Goal: Information Seeking & Learning: Learn about a topic

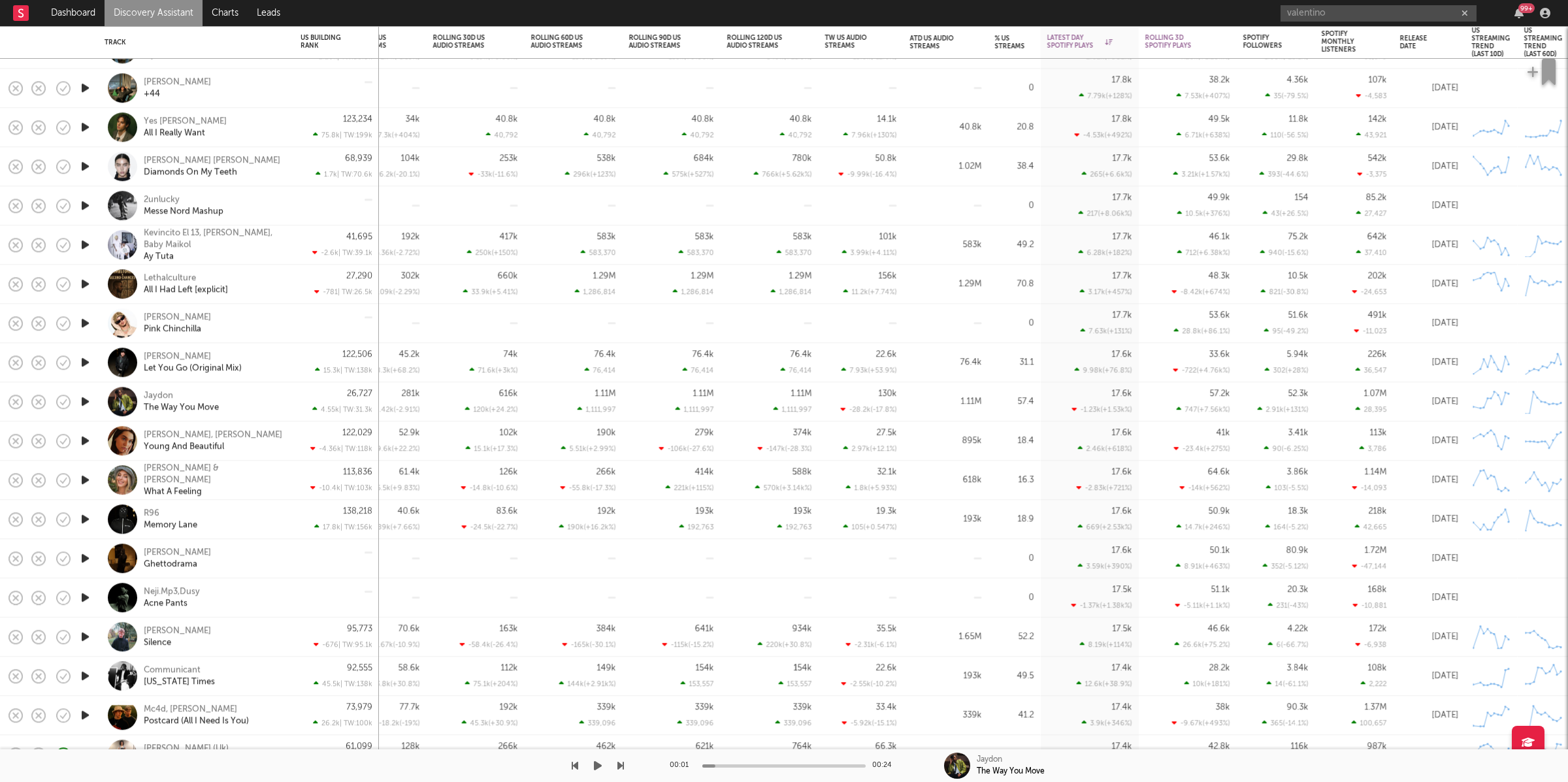
click at [594, 769] on icon "button" at bounding box center [598, 766] width 8 height 11
click at [597, 770] on icon "button" at bounding box center [598, 766] width 7 height 11
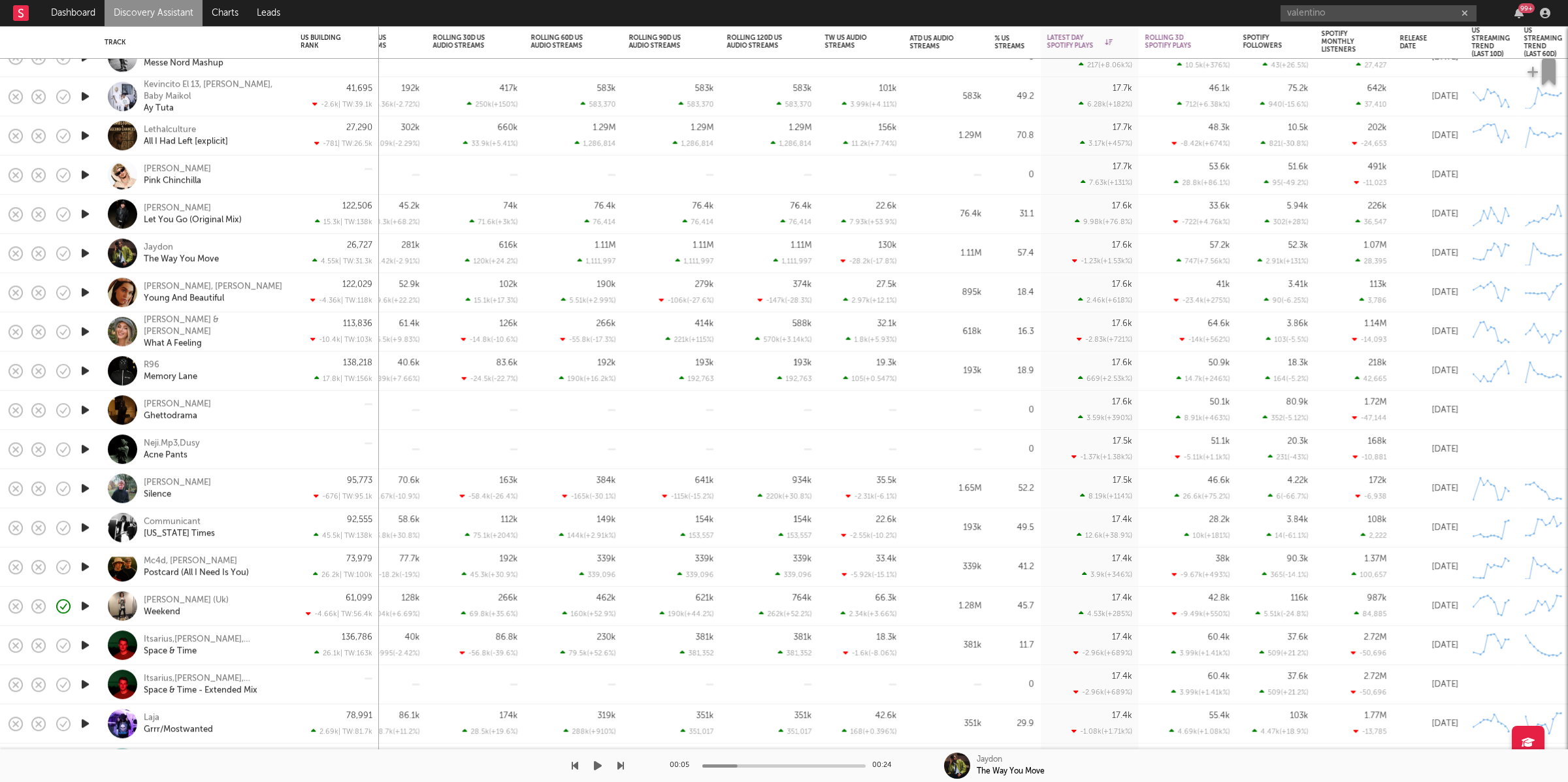
click at [595, 768] on icon "button" at bounding box center [598, 766] width 8 height 11
click at [620, 770] on icon "button" at bounding box center [621, 766] width 7 height 11
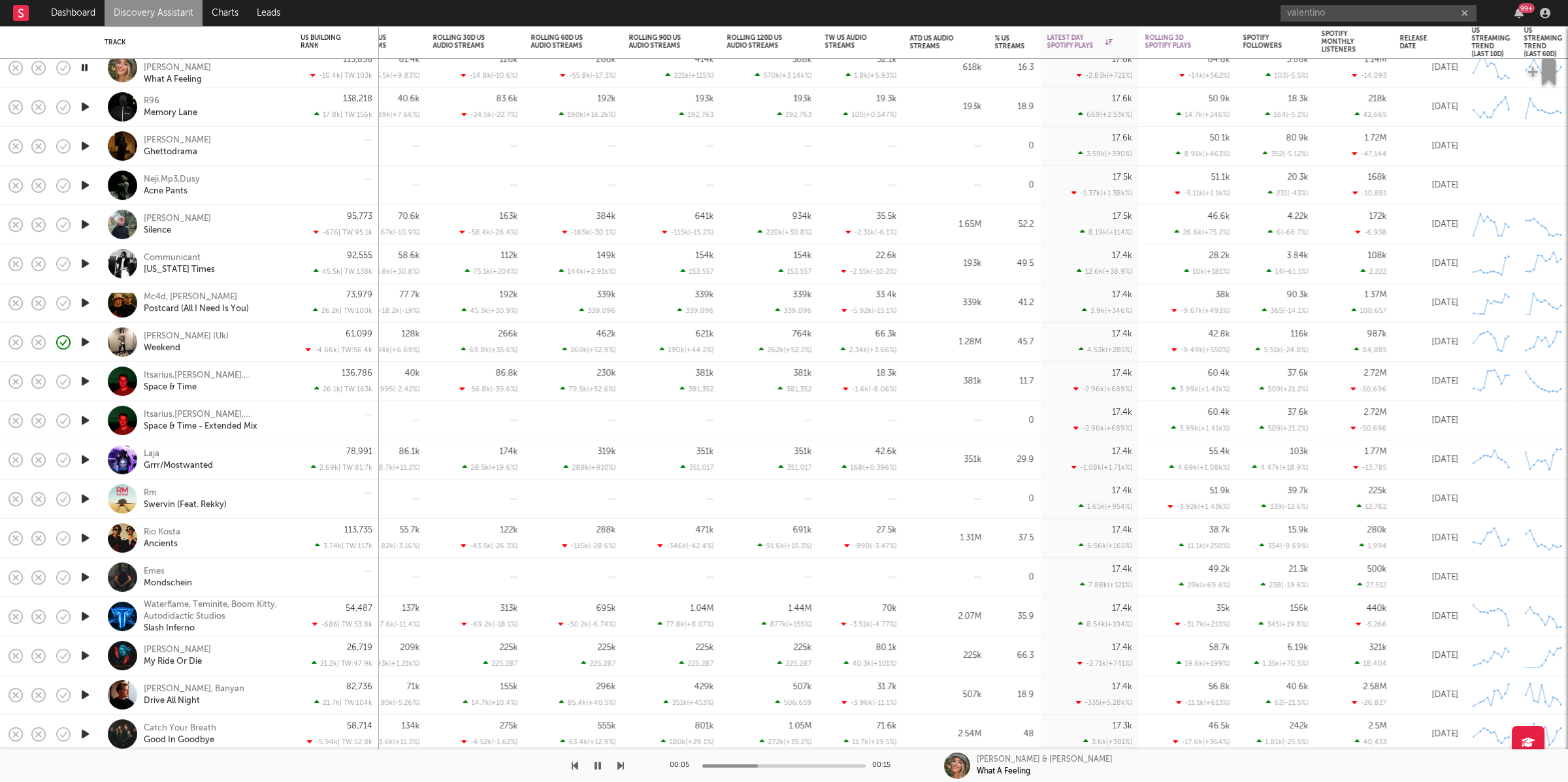
click at [622, 769] on icon "button" at bounding box center [621, 766] width 7 height 11
drag, startPoint x: 625, startPoint y: 774, endPoint x: 627, endPoint y: 764, distance: 10.2
click at [625, 774] on div "00:26 00:26 R96 Memory Lane" at bounding box center [784, 765] width 1568 height 33
click at [623, 765] on icon "button" at bounding box center [621, 766] width 7 height 11
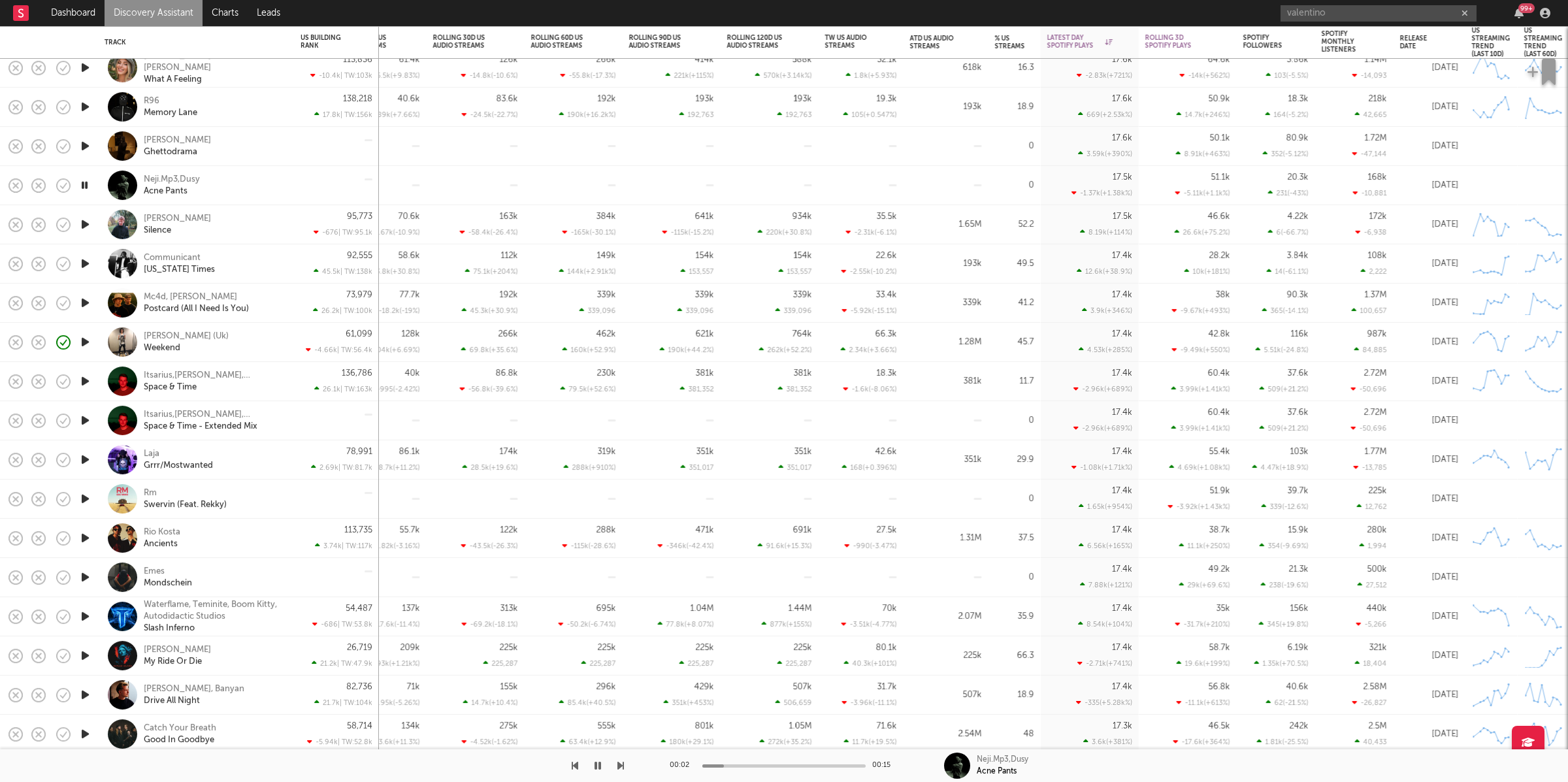
click at [574, 759] on button "button" at bounding box center [575, 765] width 7 height 33
click at [84, 145] on icon "button" at bounding box center [84, 146] width 13 height 16
click at [278, 137] on div "[PERSON_NAME],[PERSON_NAME] Ghettodrama" at bounding box center [214, 146] width 140 height 23
click at [278, 153] on div "[PERSON_NAME],[PERSON_NAME] Ghettodrama" at bounding box center [214, 146] width 140 height 23
drag, startPoint x: 599, startPoint y: 767, endPoint x: 607, endPoint y: 765, distance: 8.2
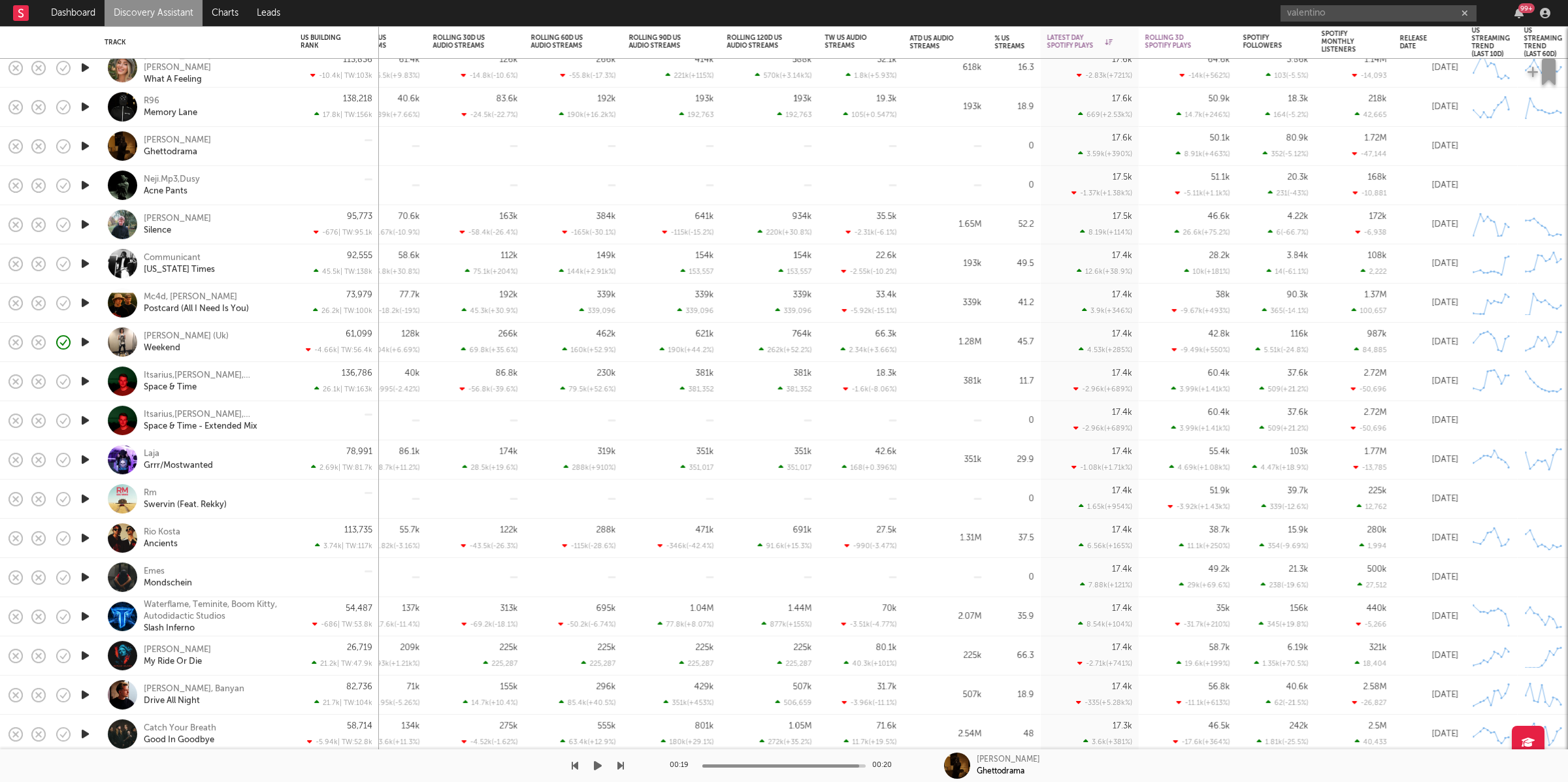
click at [599, 767] on icon "button" at bounding box center [598, 766] width 8 height 11
click at [619, 762] on icon "button" at bounding box center [621, 766] width 7 height 11
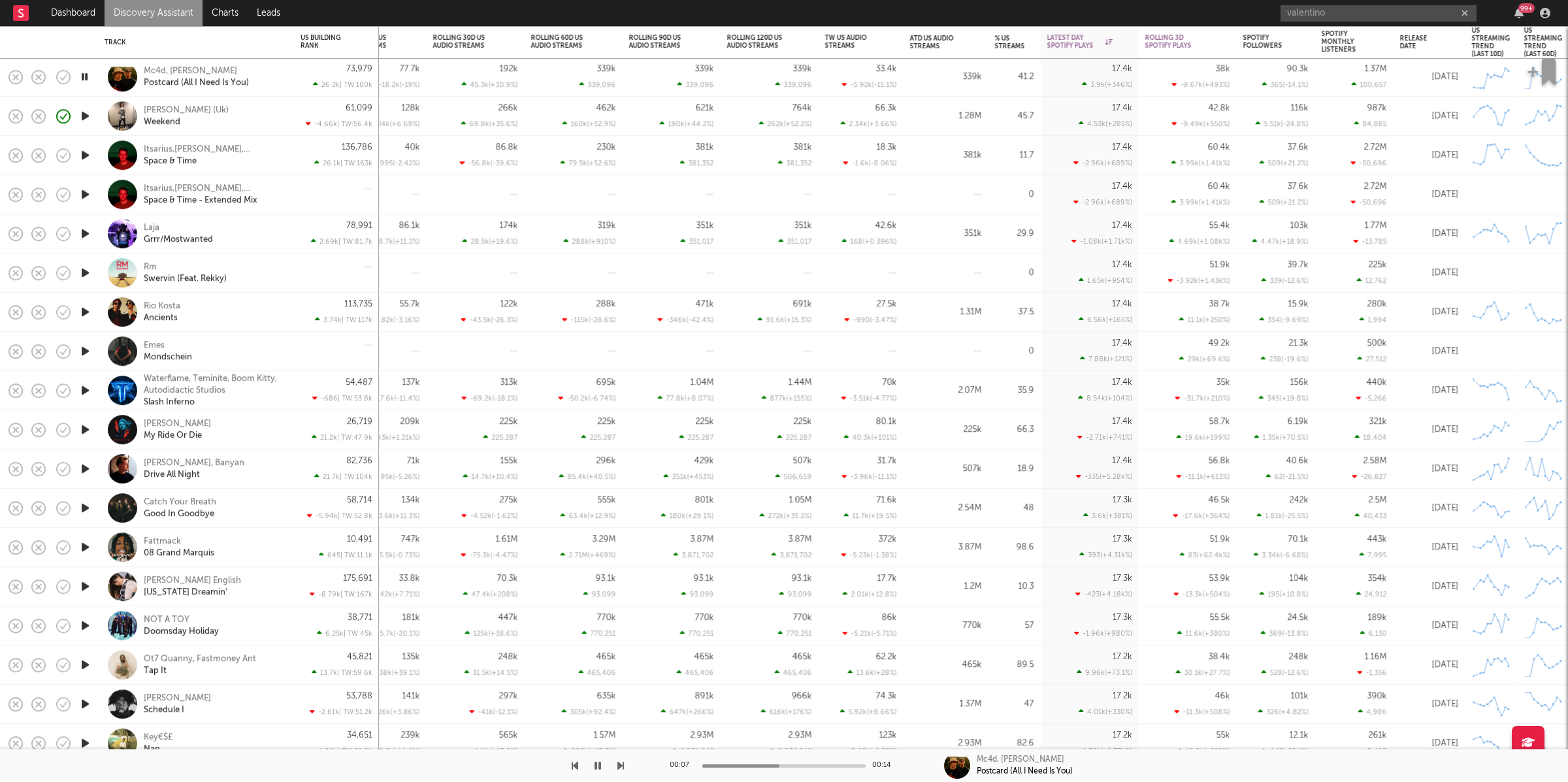
click at [621, 766] on icon "button" at bounding box center [621, 766] width 7 height 11
click at [622, 765] on icon "button" at bounding box center [621, 766] width 7 height 11
click at [617, 762] on icon "button" at bounding box center [621, 766] width 7 height 11
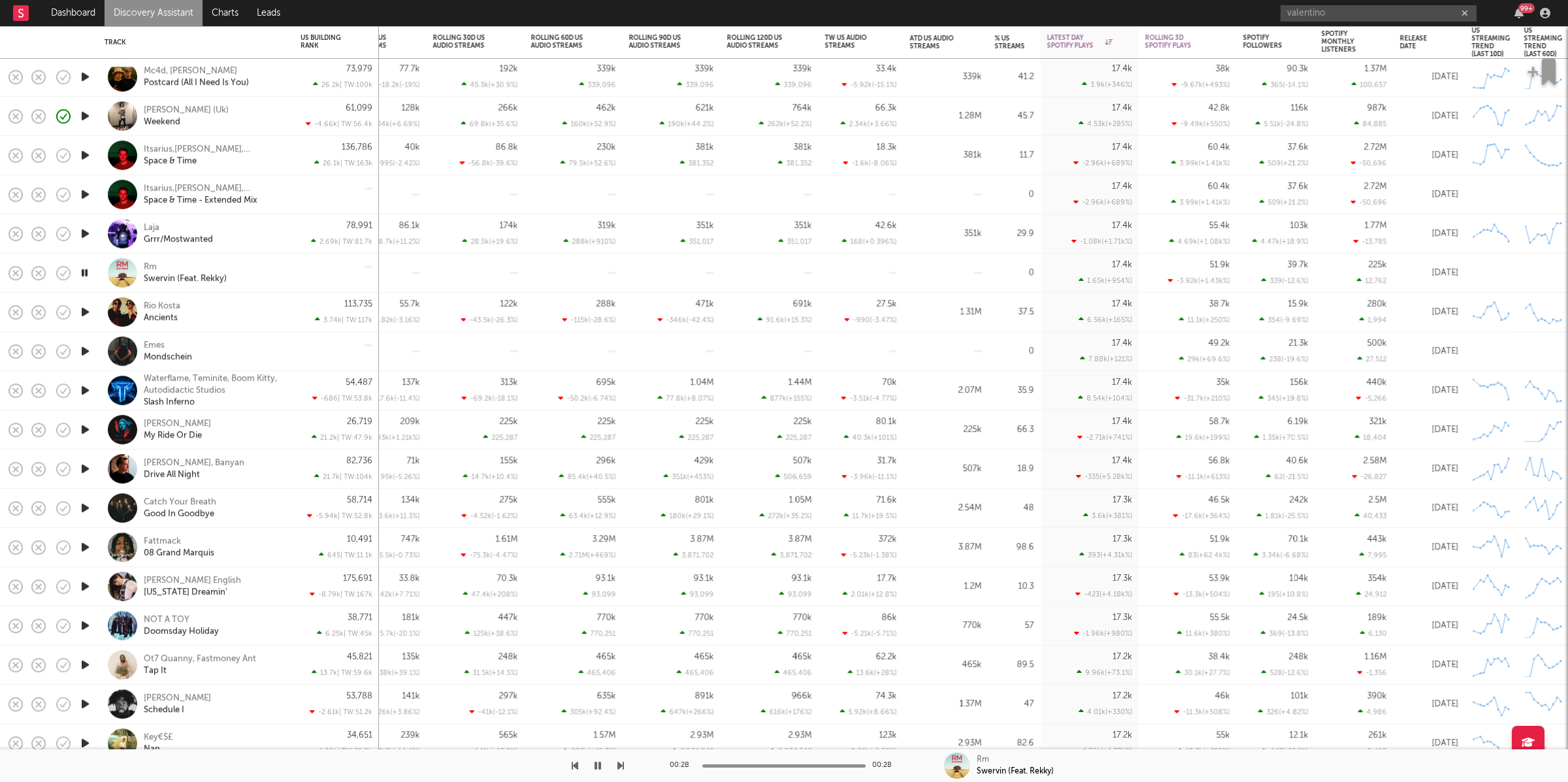
click at [619, 763] on icon "button" at bounding box center [621, 766] width 7 height 11
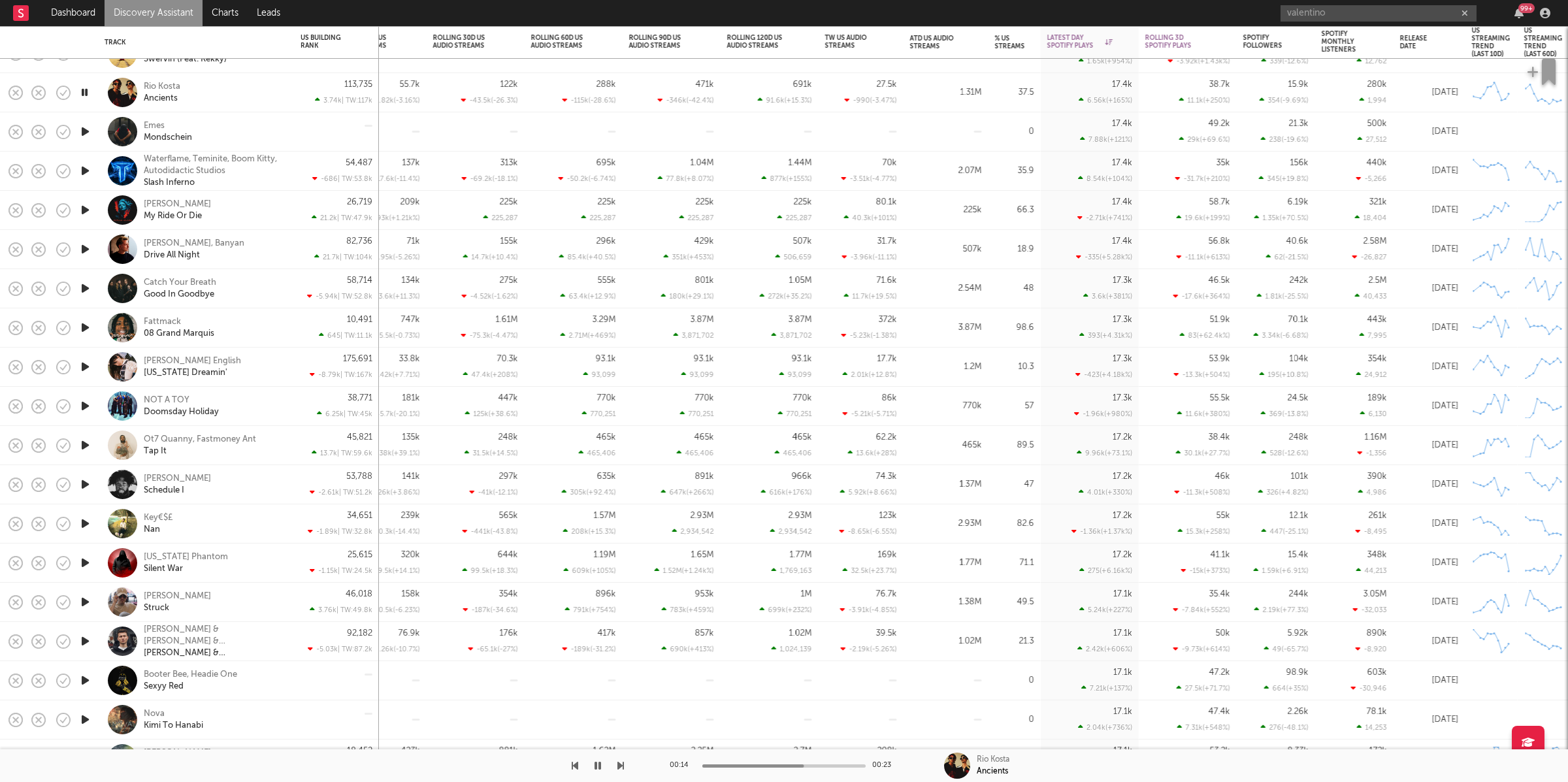
click at [618, 759] on button "button" at bounding box center [621, 765] width 7 height 33
click at [617, 761] on icon "button" at bounding box center [621, 766] width 7 height 11
click at [597, 762] on icon "button" at bounding box center [598, 766] width 7 height 11
click at [597, 768] on icon "button" at bounding box center [598, 766] width 8 height 11
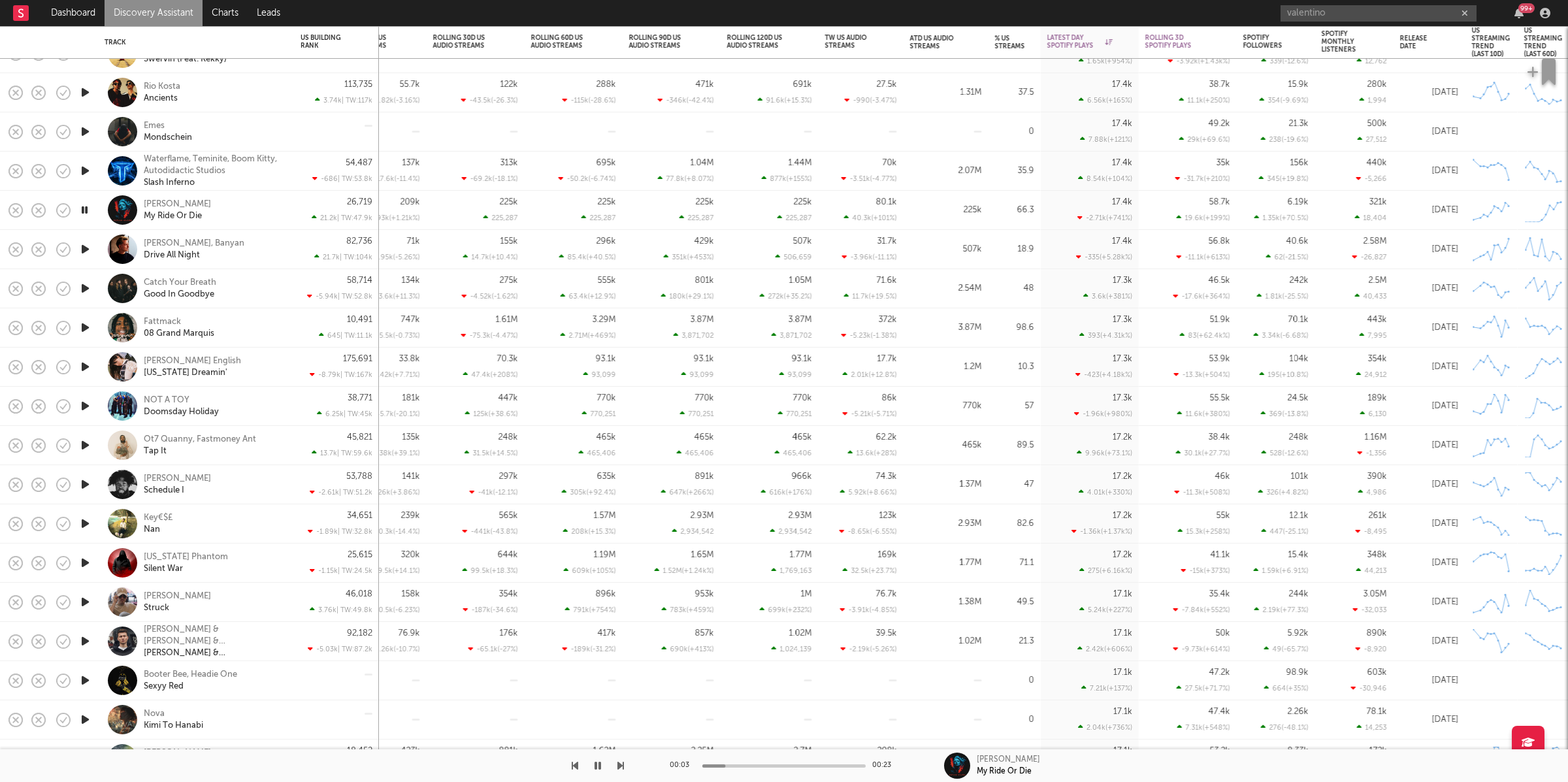
click at [621, 765] on icon "button" at bounding box center [621, 766] width 7 height 11
click at [600, 762] on icon "button" at bounding box center [598, 766] width 7 height 11
